Goal: Transaction & Acquisition: Purchase product/service

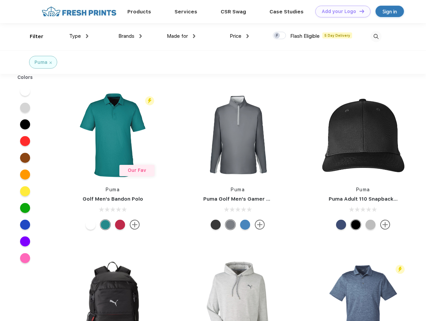
click at [341, 11] on link "Add your Logo Design Tool" at bounding box center [343, 12] width 55 height 12
click at [0, 0] on div "Design Tool" at bounding box center [0, 0] width 0 height 0
click at [359, 11] on link "Add your Logo Design Tool" at bounding box center [343, 12] width 55 height 12
click at [32, 36] on div "Filter" at bounding box center [37, 37] width 14 height 8
click at [79, 36] on span "Type" at bounding box center [75, 36] width 12 height 6
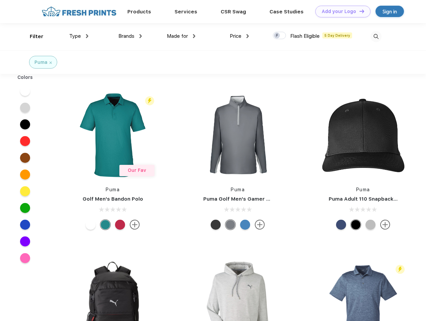
click at [130, 36] on span "Brands" at bounding box center [127, 36] width 16 height 6
click at [181, 36] on span "Made for" at bounding box center [177, 36] width 21 height 6
click at [240, 36] on span "Price" at bounding box center [236, 36] width 12 height 6
click at [280, 36] on div at bounding box center [279, 35] width 13 height 7
click at [278, 36] on input "checkbox" at bounding box center [275, 33] width 4 height 4
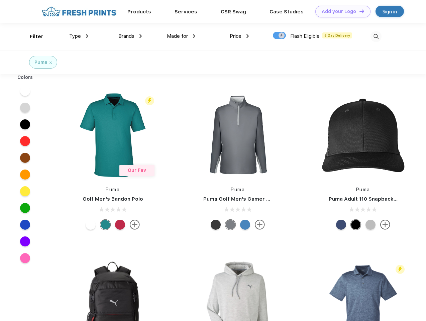
click at [376, 36] on img at bounding box center [376, 36] width 11 height 11
